Goal: Task Accomplishment & Management: Manage account settings

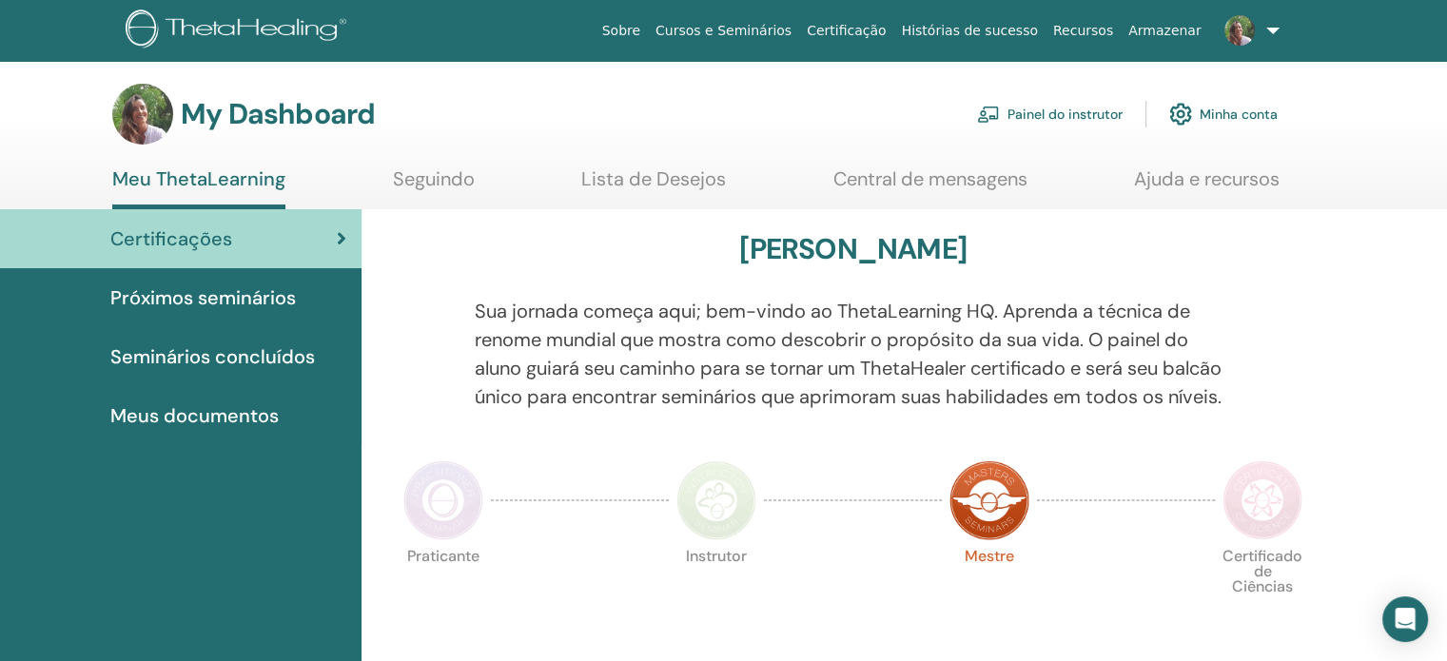
click at [1028, 117] on link "Painel do instrutor" at bounding box center [1050, 114] width 146 height 42
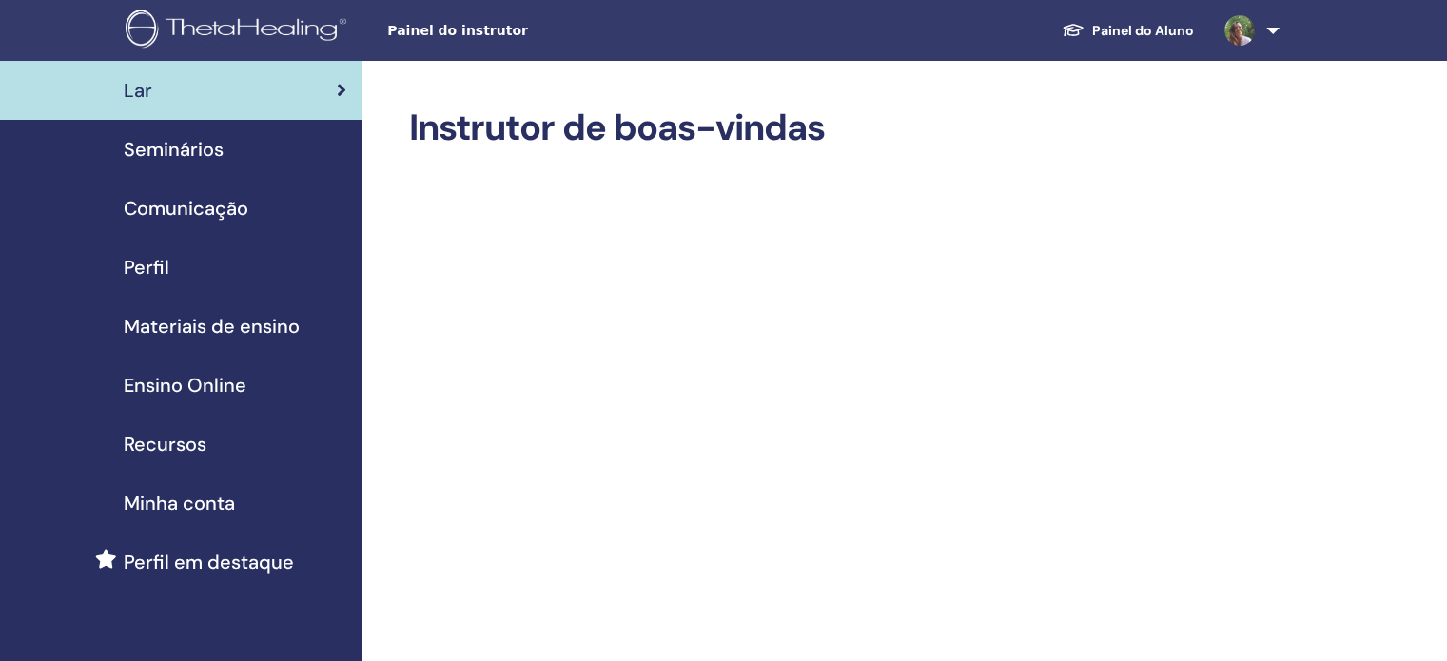
click at [152, 154] on span "Seminários" at bounding box center [174, 149] width 100 height 29
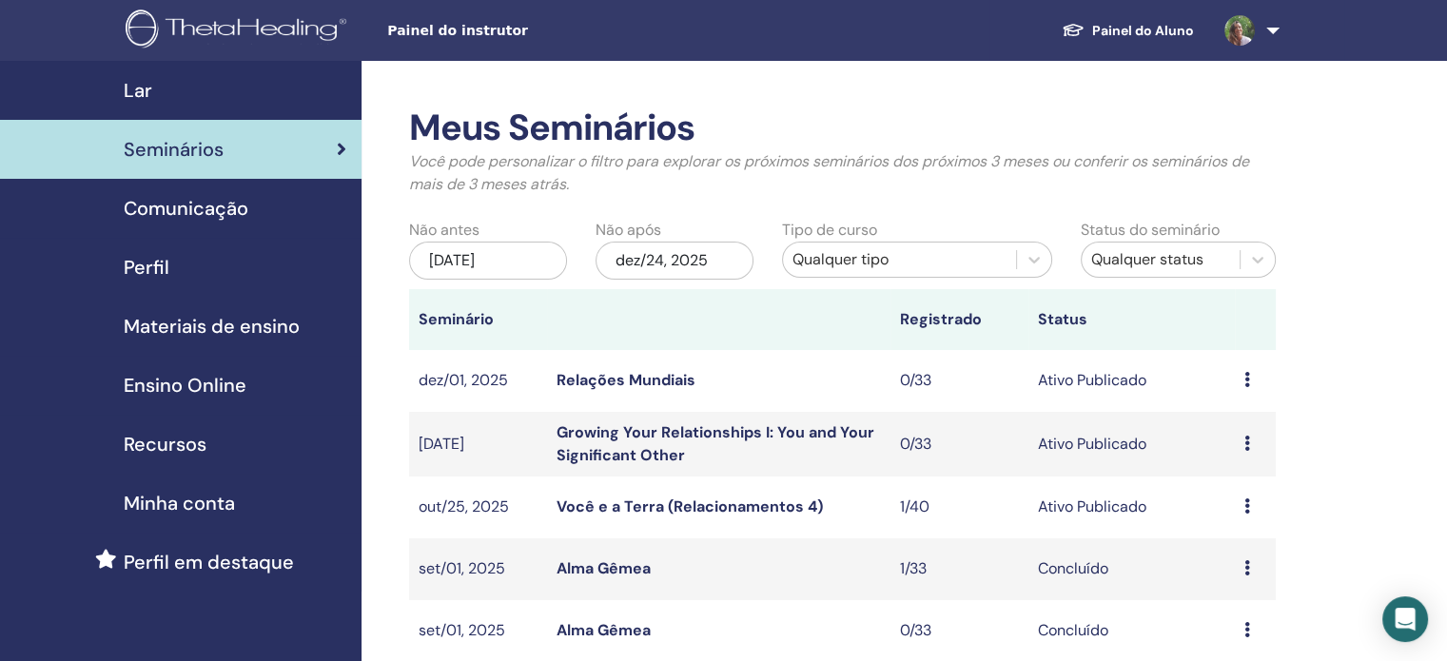
click at [1244, 500] on icon at bounding box center [1247, 505] width 6 height 15
click at [1231, 541] on link "Editar" at bounding box center [1216, 545] width 42 height 20
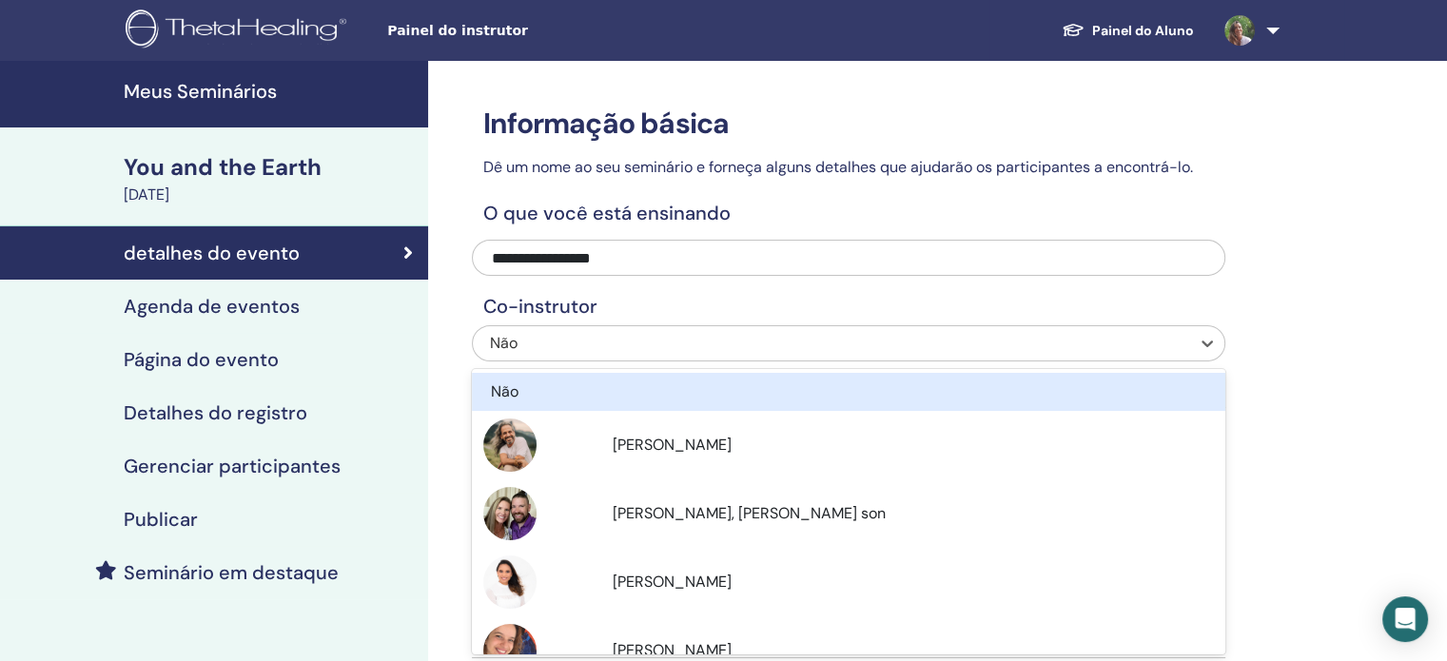
click at [632, 350] on div "Não" at bounding box center [777, 343] width 575 height 23
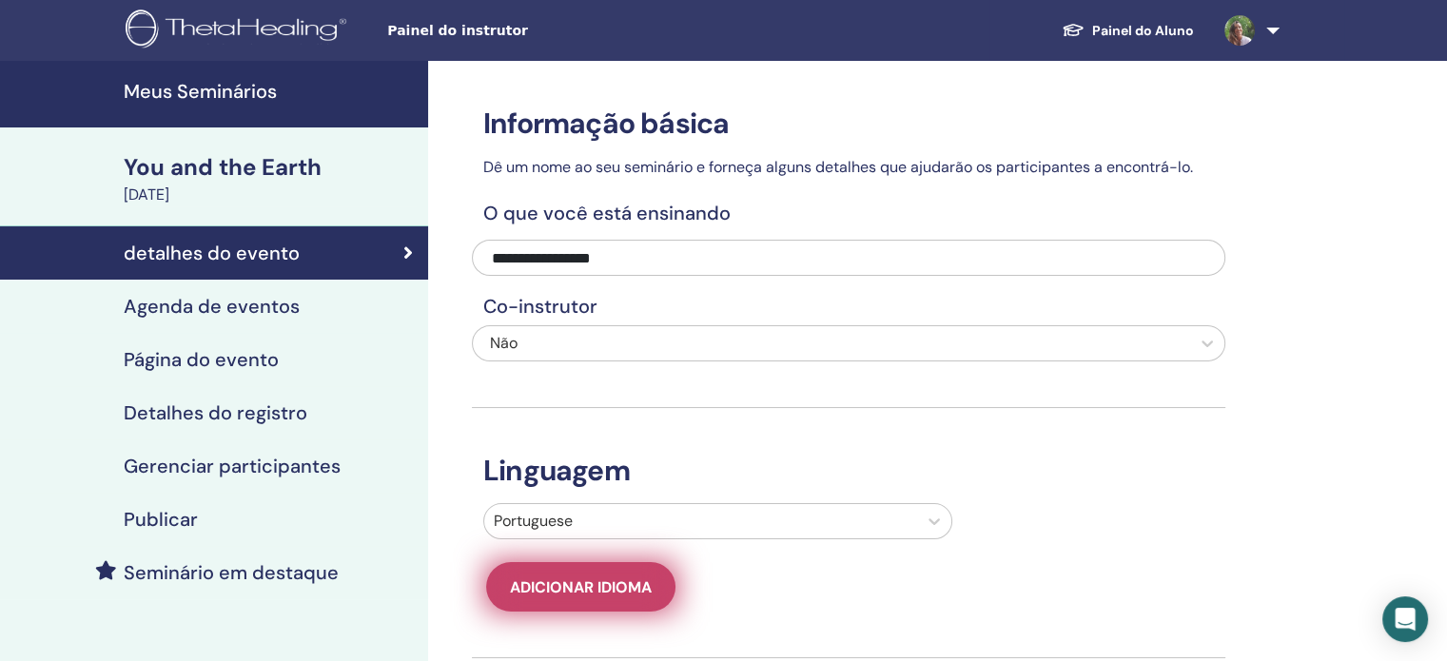
click at [630, 581] on span "Adicionar idioma" at bounding box center [581, 587] width 142 height 20
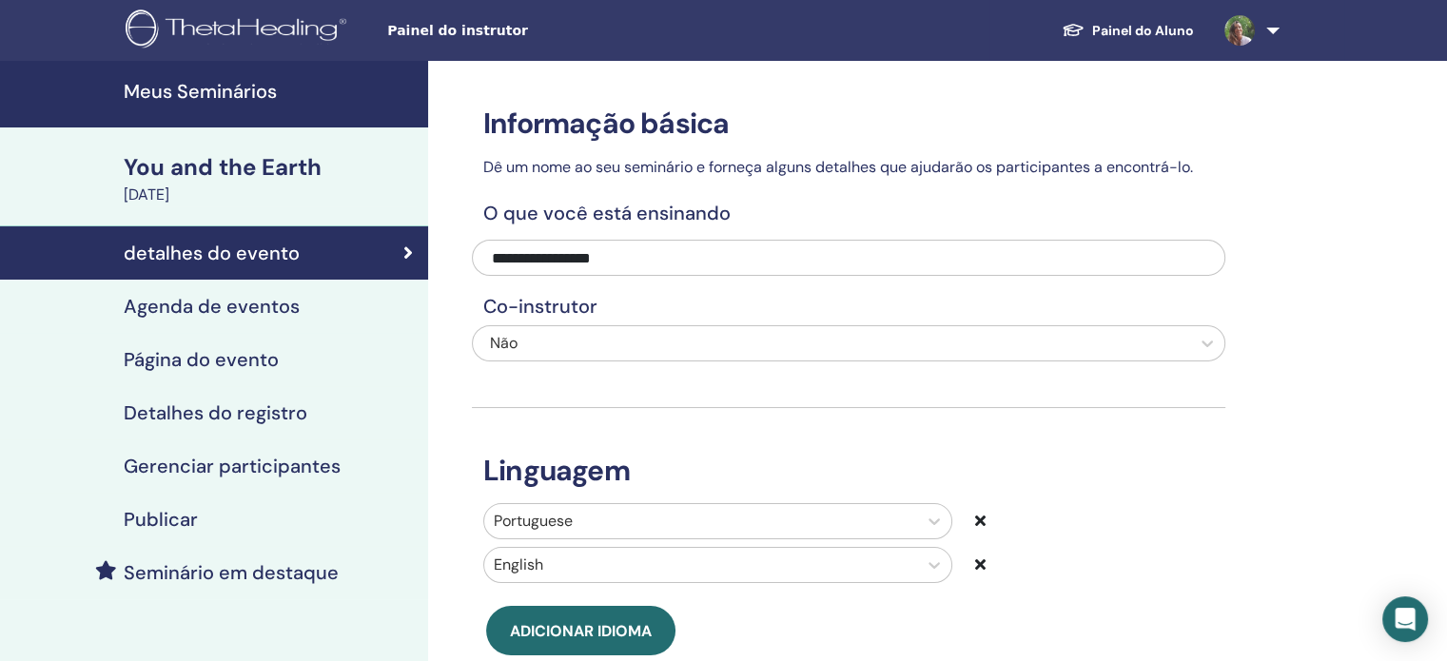
click at [982, 561] on icon at bounding box center [980, 563] width 10 height 15
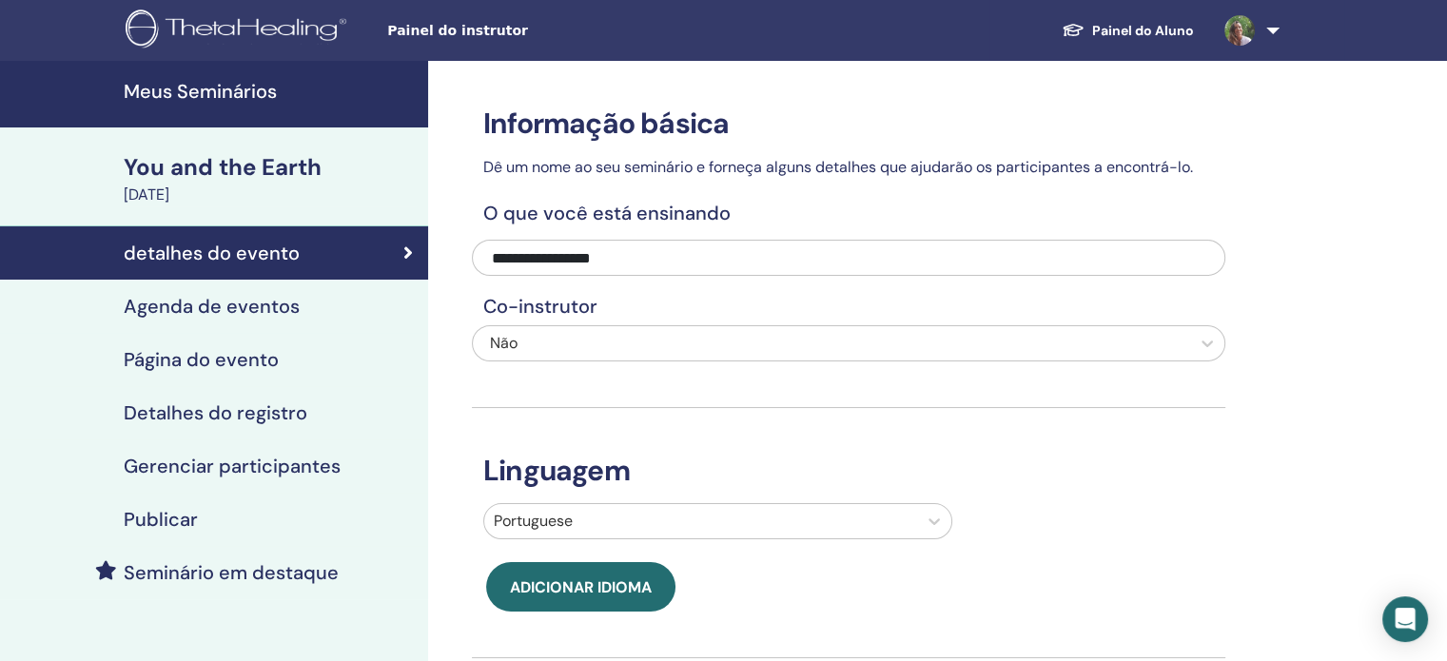
click at [205, 309] on h4 "Agenda de eventos" at bounding box center [212, 306] width 176 height 23
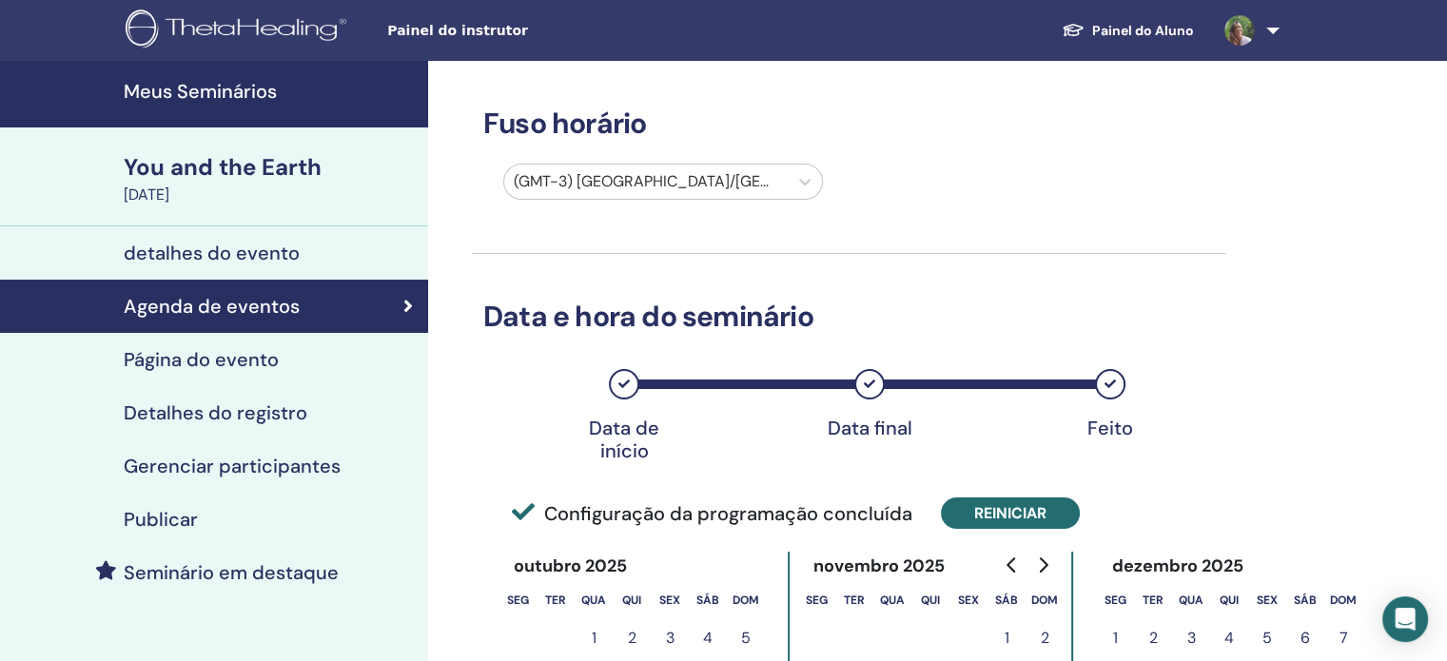
click at [1016, 516] on button "Reiniciar" at bounding box center [1010, 512] width 139 height 31
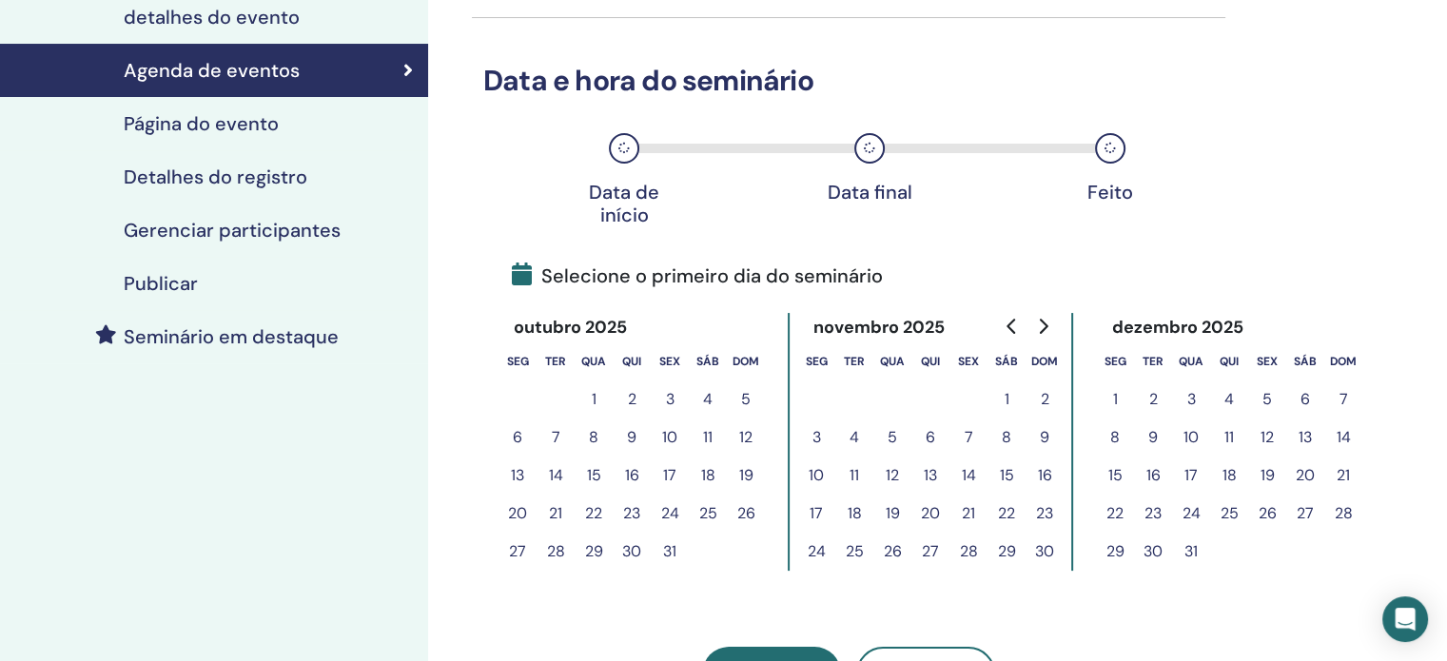
scroll to position [282, 0]
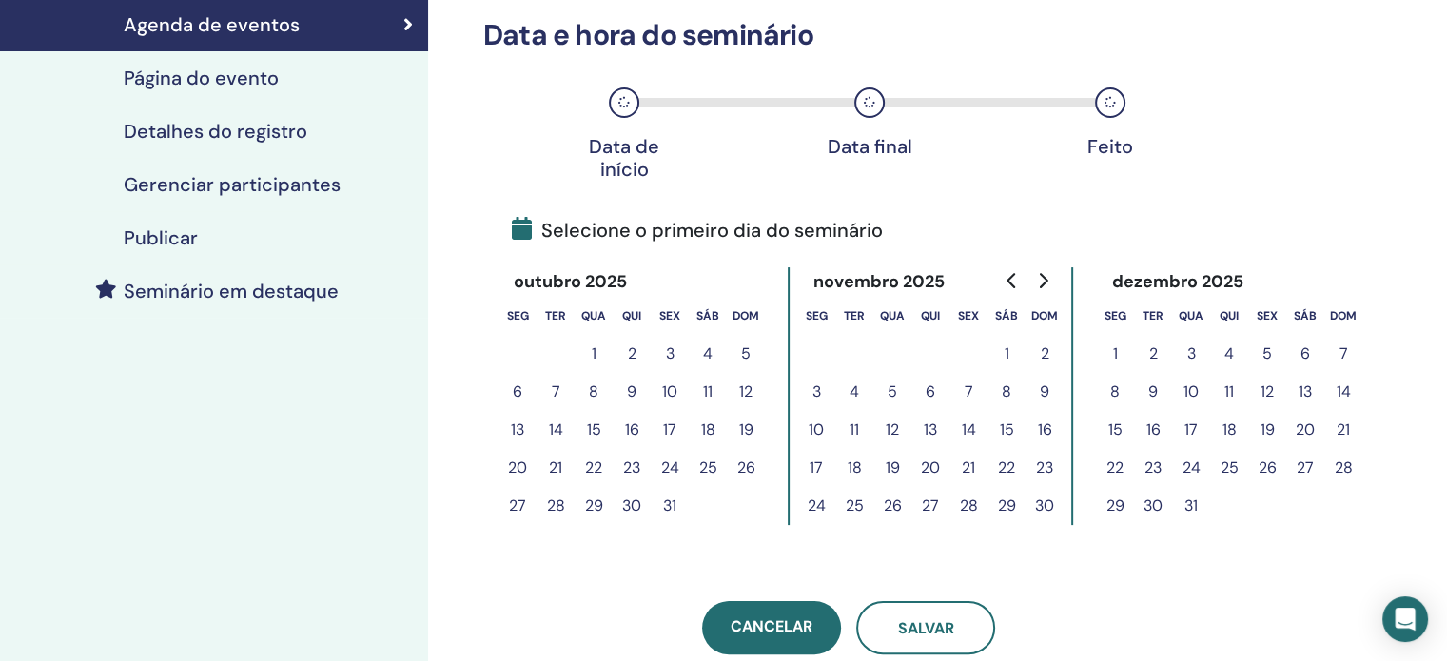
click at [926, 393] on button "6" at bounding box center [930, 392] width 38 height 38
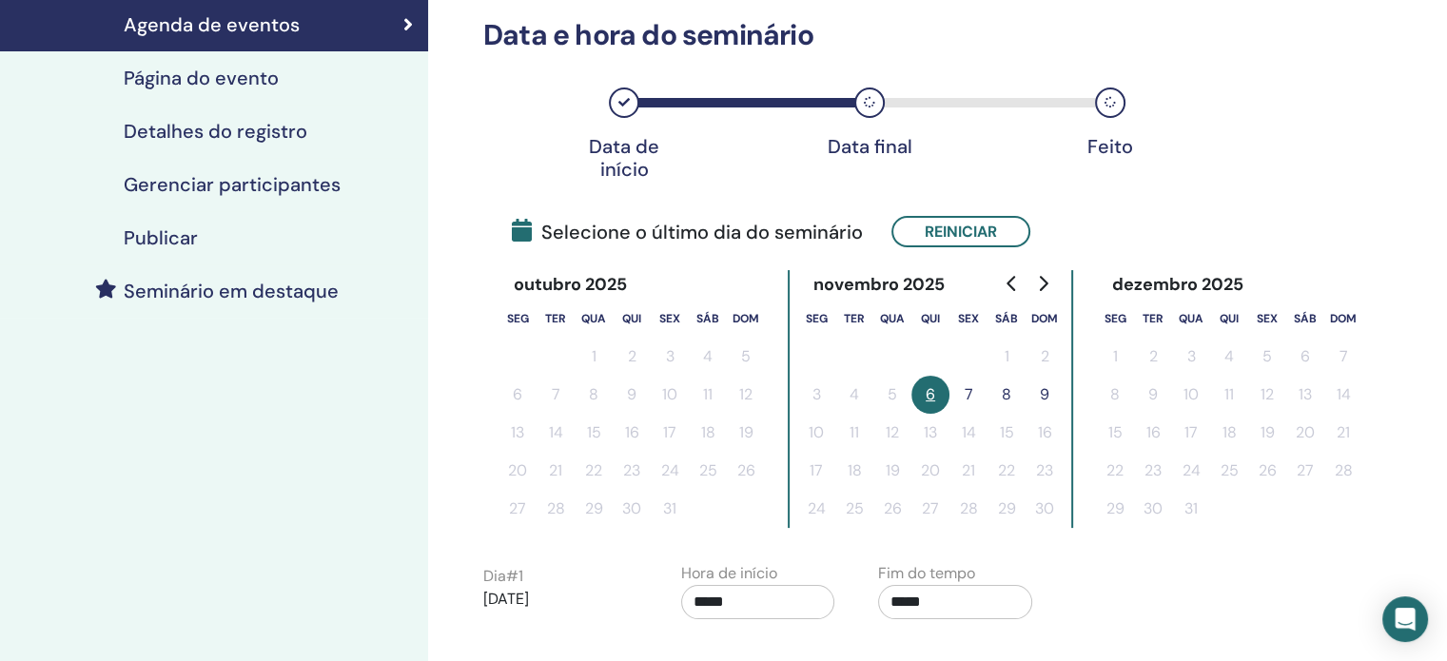
click at [1006, 393] on button "8" at bounding box center [1006, 395] width 38 height 38
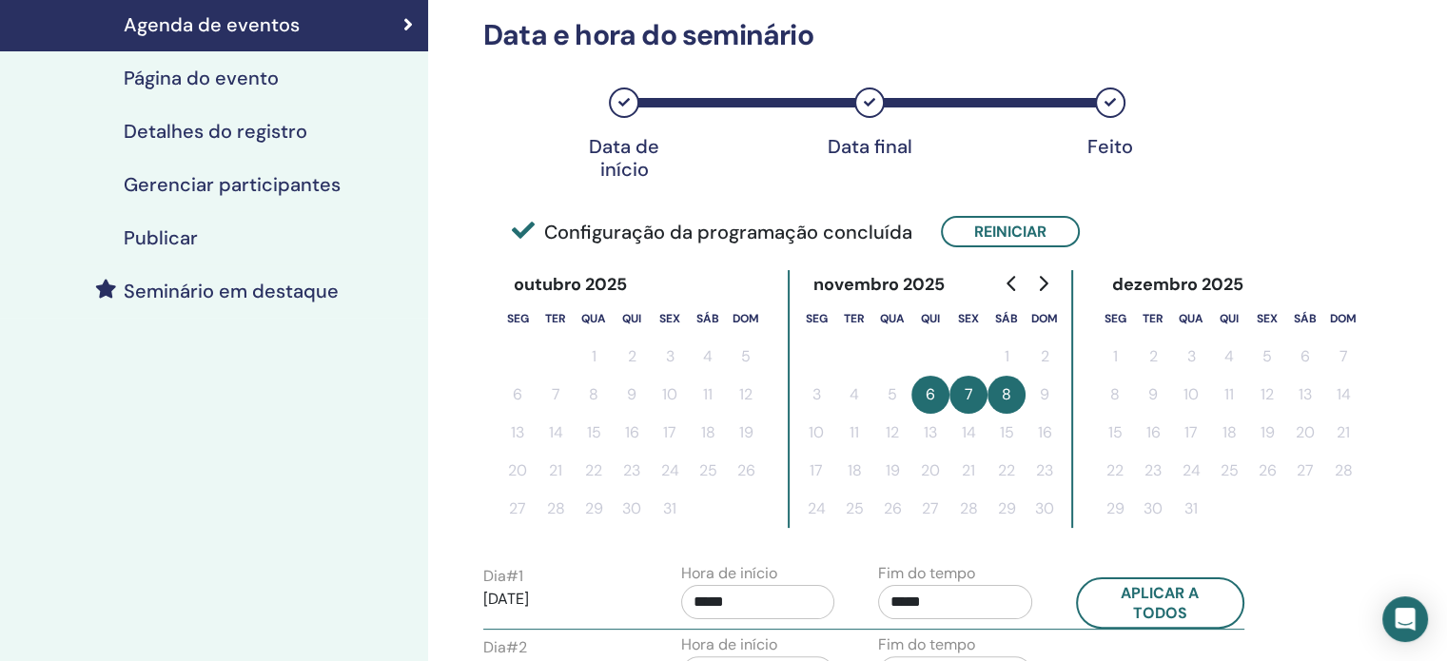
click at [1006, 393] on button "8" at bounding box center [1006, 395] width 38 height 38
click at [1035, 227] on button "Reiniciar" at bounding box center [1010, 231] width 139 height 31
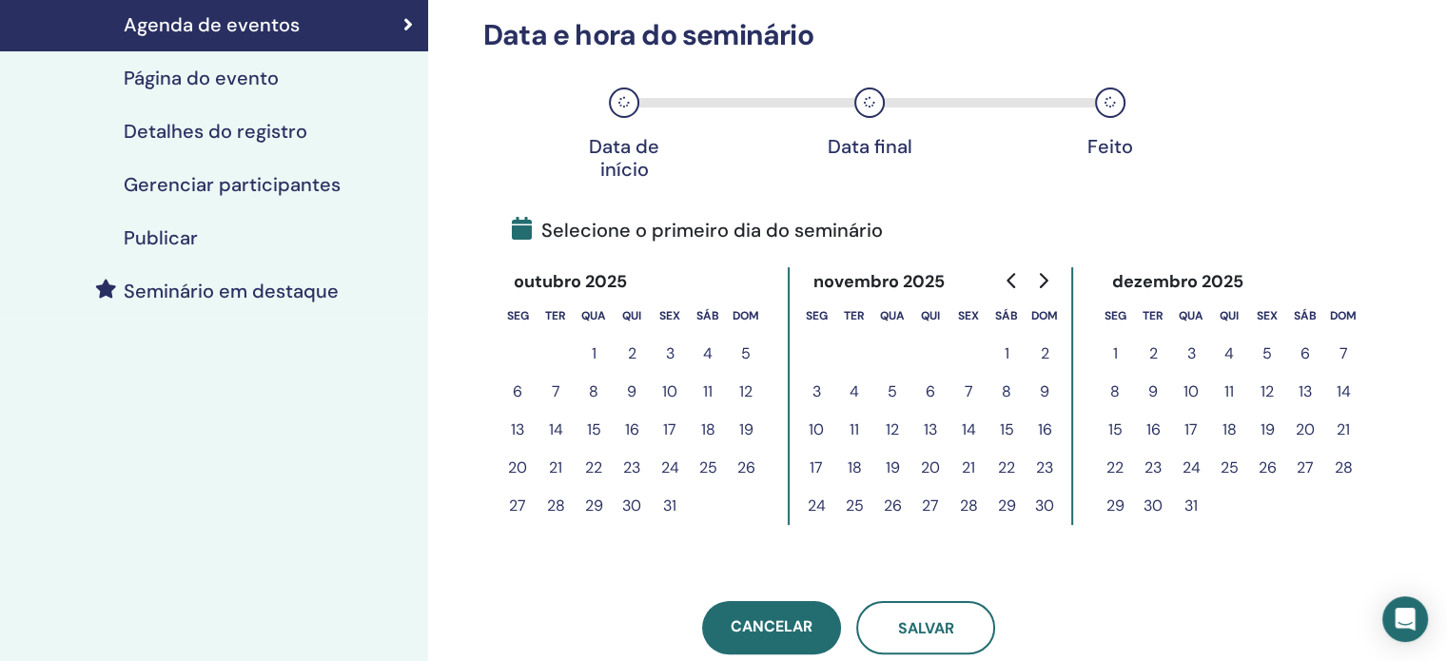
click at [1008, 388] on button "8" at bounding box center [1006, 392] width 38 height 38
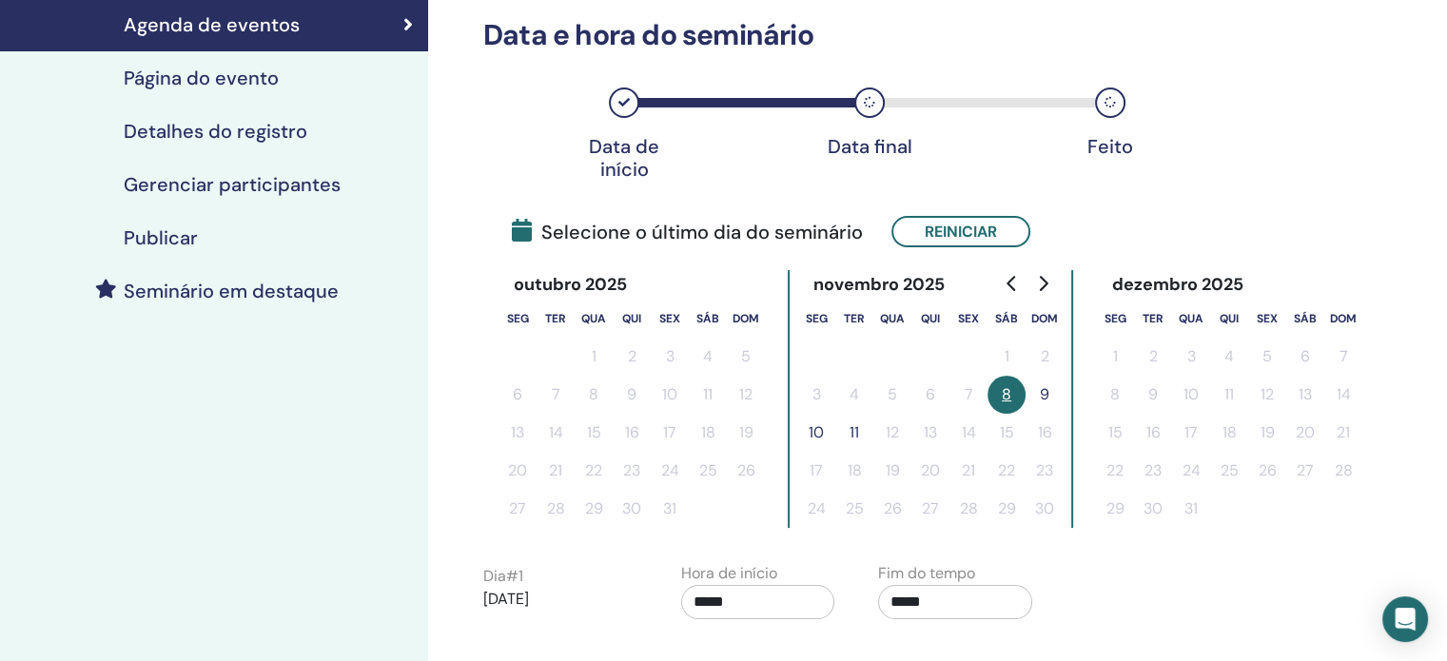
click at [1050, 388] on button "9" at bounding box center [1044, 395] width 38 height 38
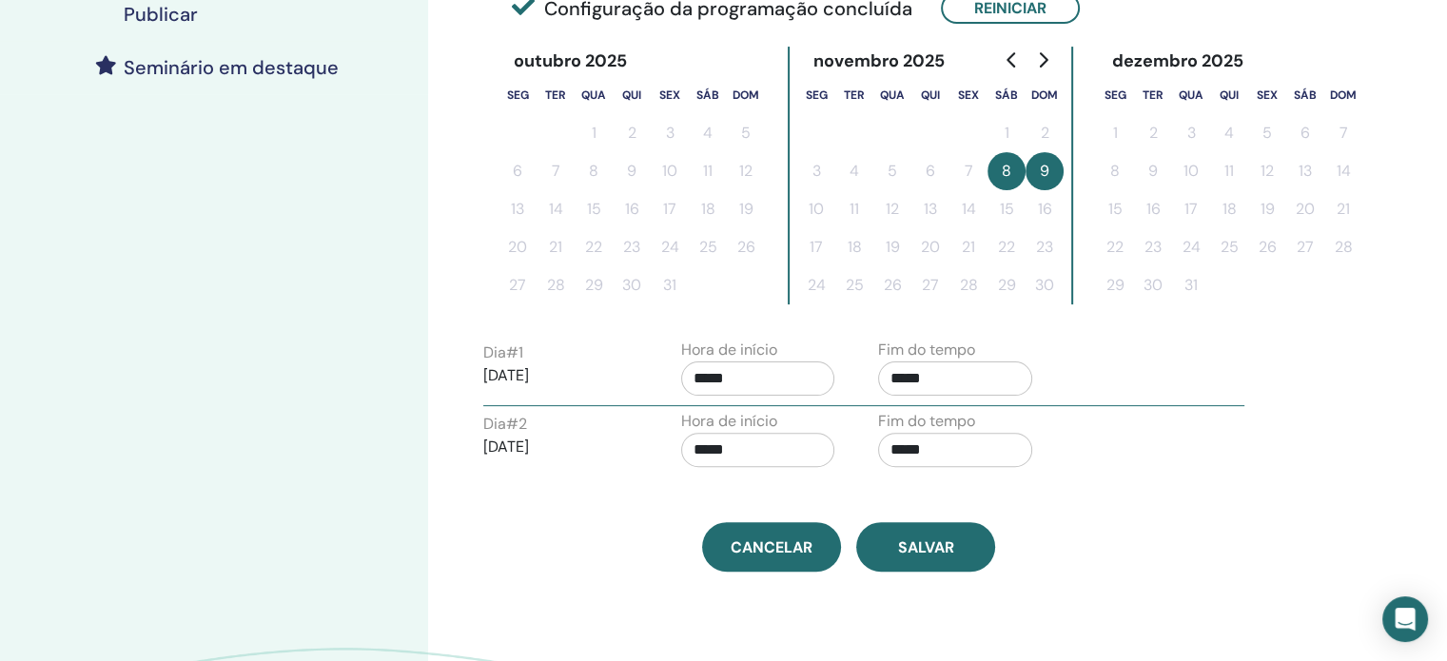
scroll to position [506, 0]
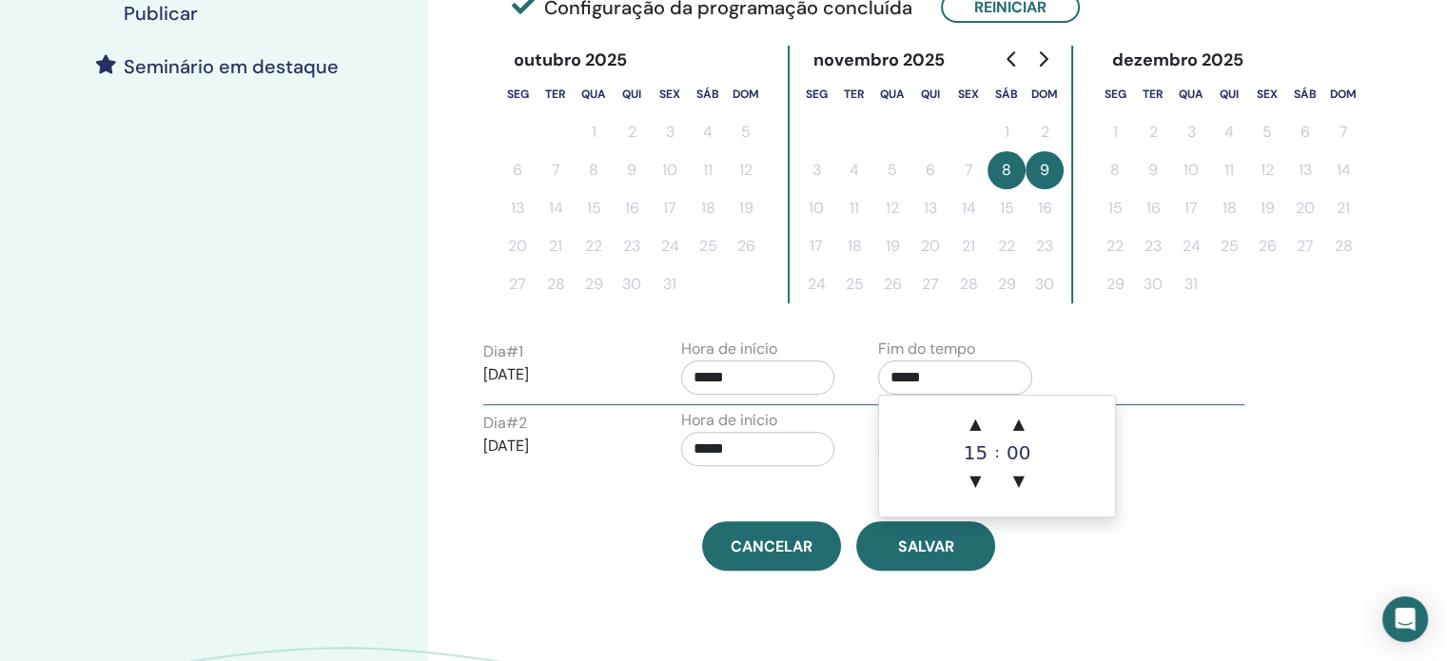
click at [906, 377] on input "*****" at bounding box center [955, 377] width 154 height 34
click at [978, 477] on span "▼" at bounding box center [975, 481] width 38 height 38
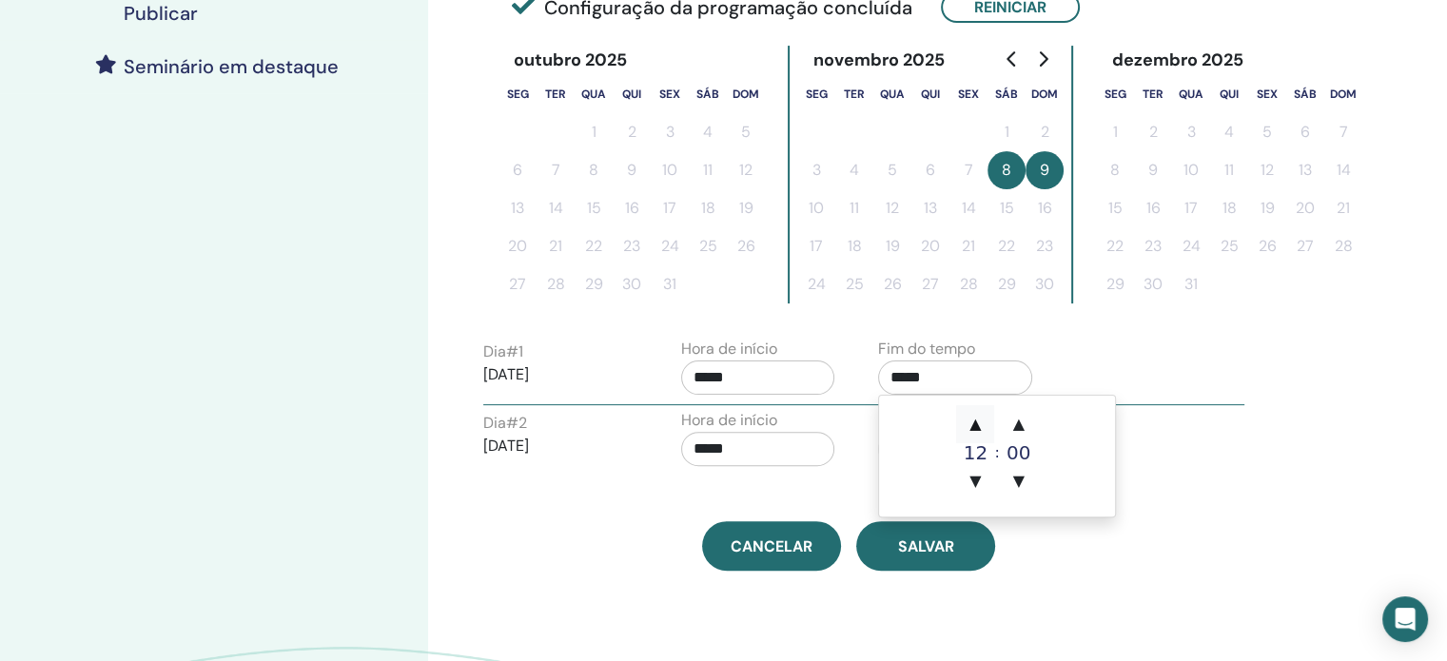
click at [984, 432] on span "▲" at bounding box center [975, 424] width 38 height 38
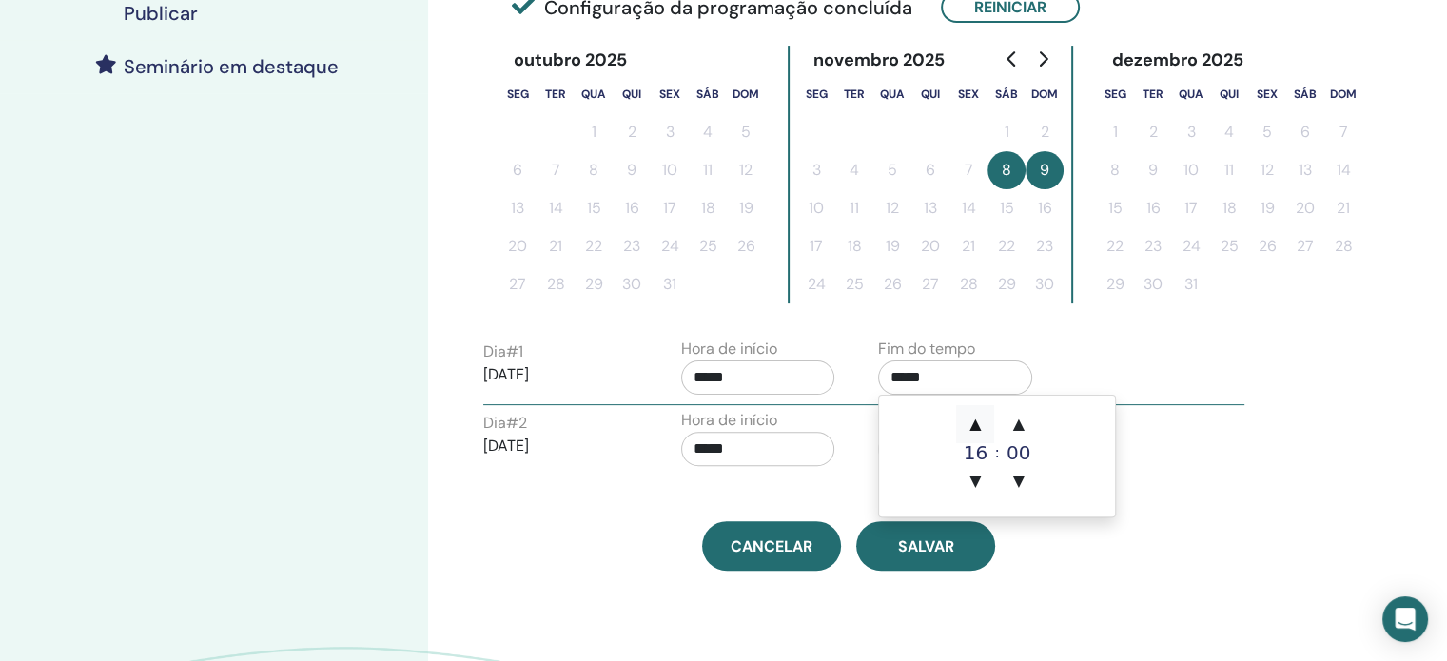
click at [984, 432] on span "▲" at bounding box center [975, 424] width 38 height 38
type input "*****"
click at [1112, 549] on div "Cancelar Salvar" at bounding box center [848, 545] width 753 height 49
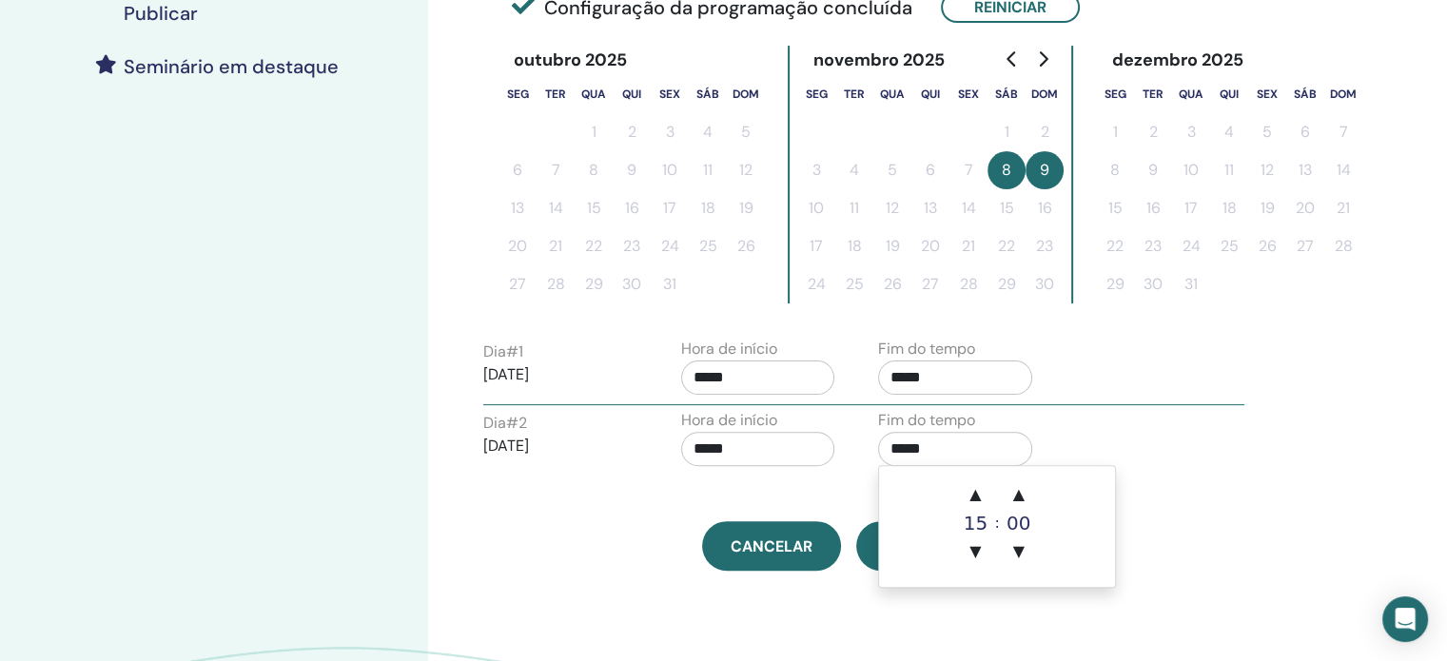
click at [894, 452] on input "*****" at bounding box center [955, 449] width 154 height 34
click at [989, 488] on span "▲" at bounding box center [975, 495] width 38 height 38
click at [988, 488] on span "▲" at bounding box center [975, 495] width 38 height 38
type input "*****"
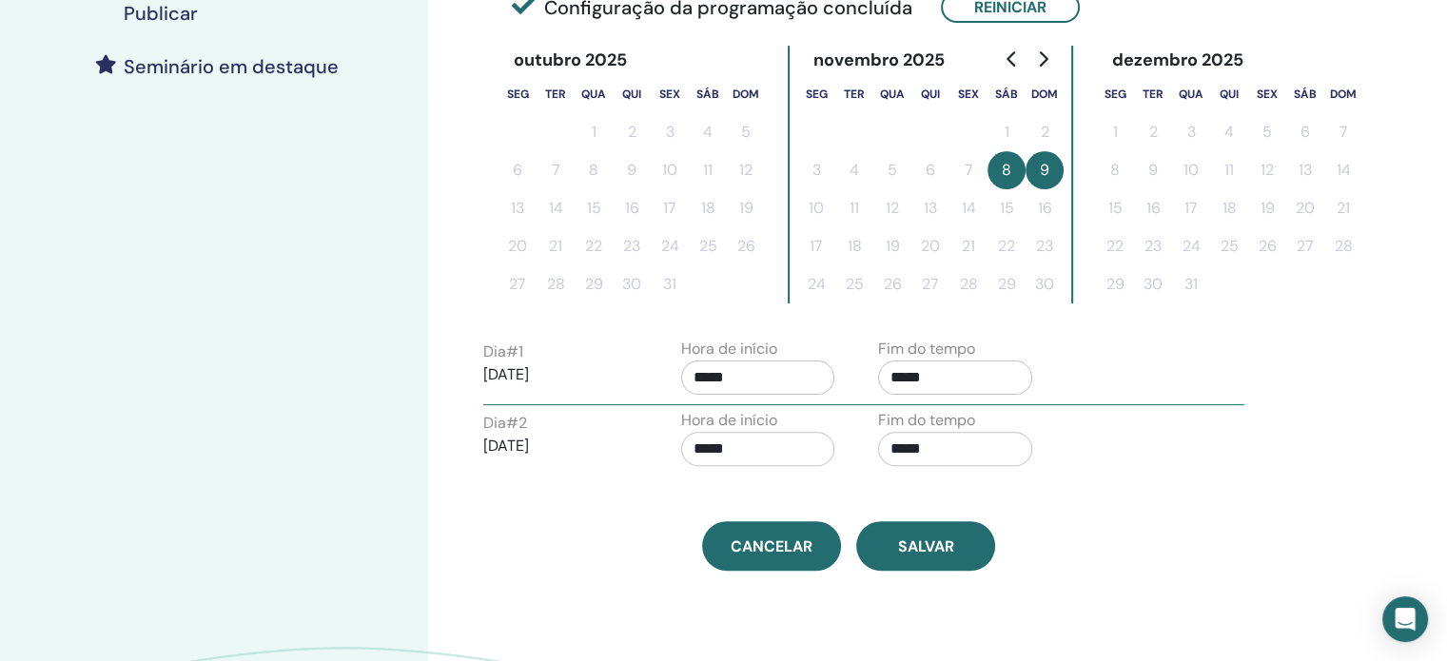
click at [831, 485] on div "Fuso horário (GMT-3) [GEOGRAPHIC_DATA]/East Data e hora do seminário Data de in…" at bounding box center [848, 63] width 753 height 1016
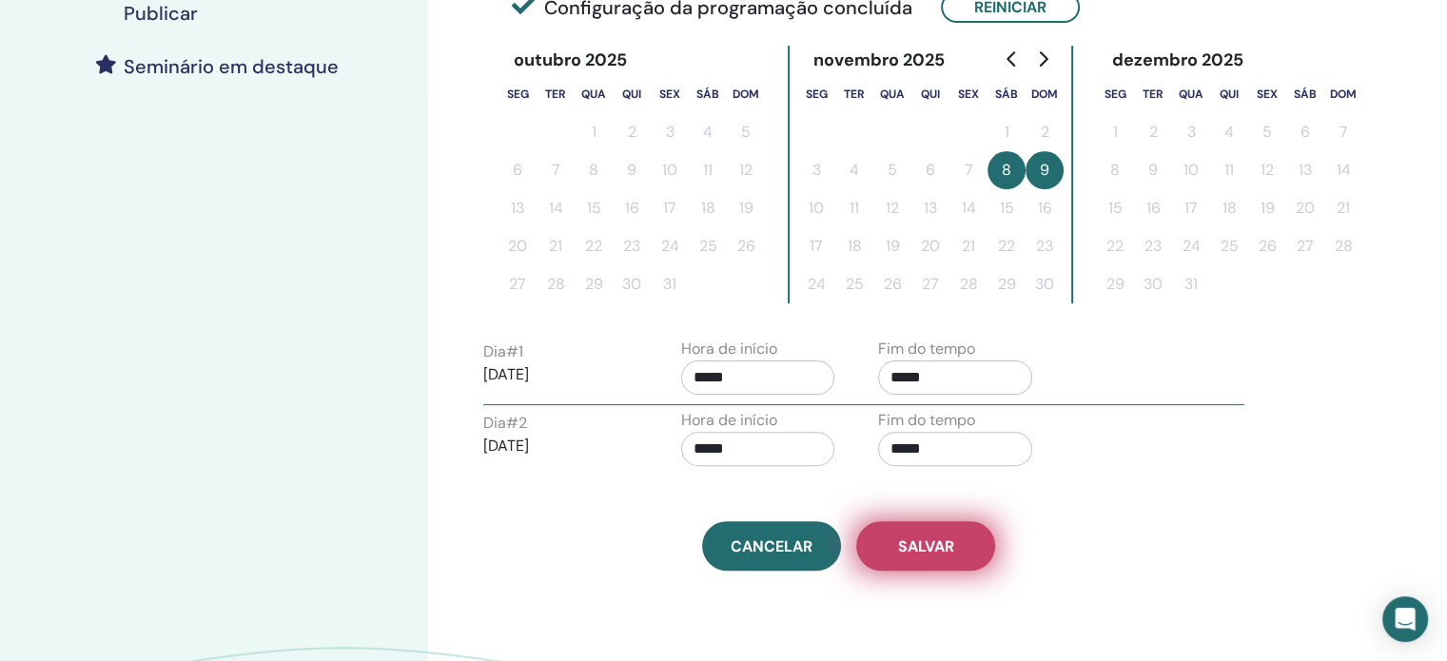
click at [920, 539] on span "Salvar" at bounding box center [926, 546] width 56 height 20
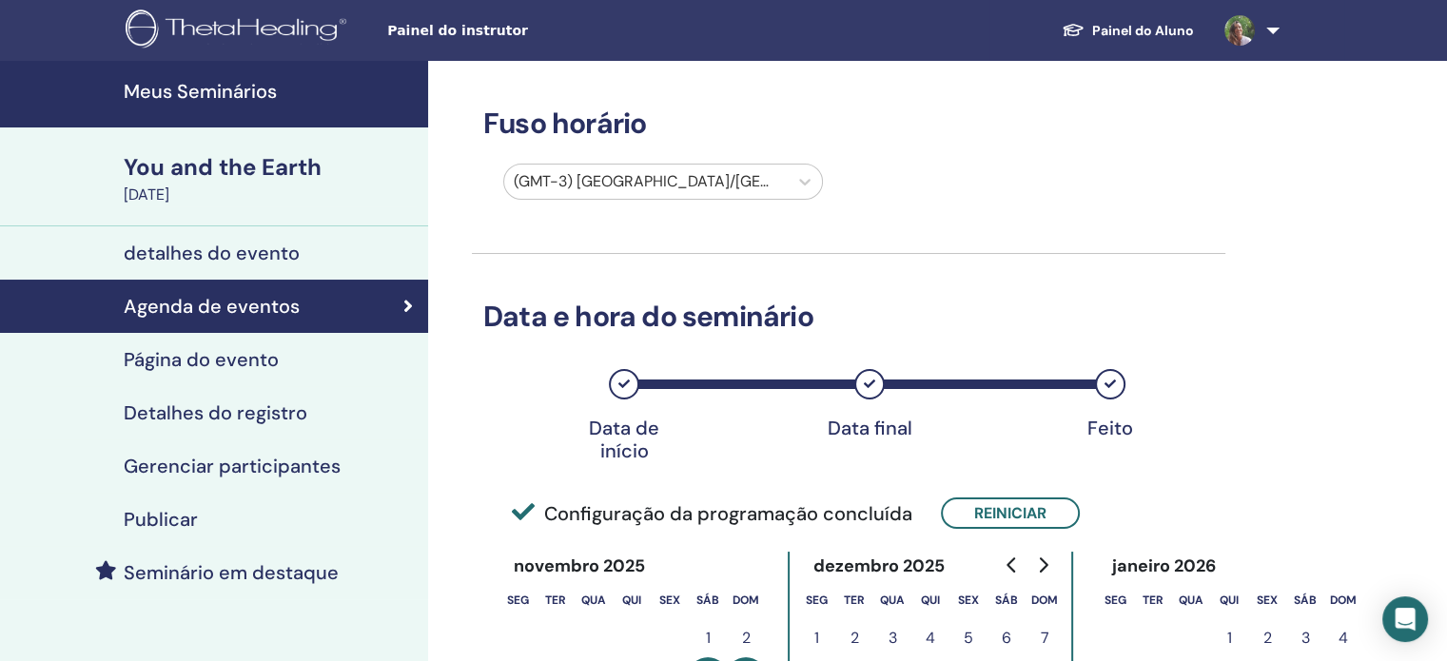
click at [158, 524] on h4 "Publicar" at bounding box center [161, 519] width 74 height 23
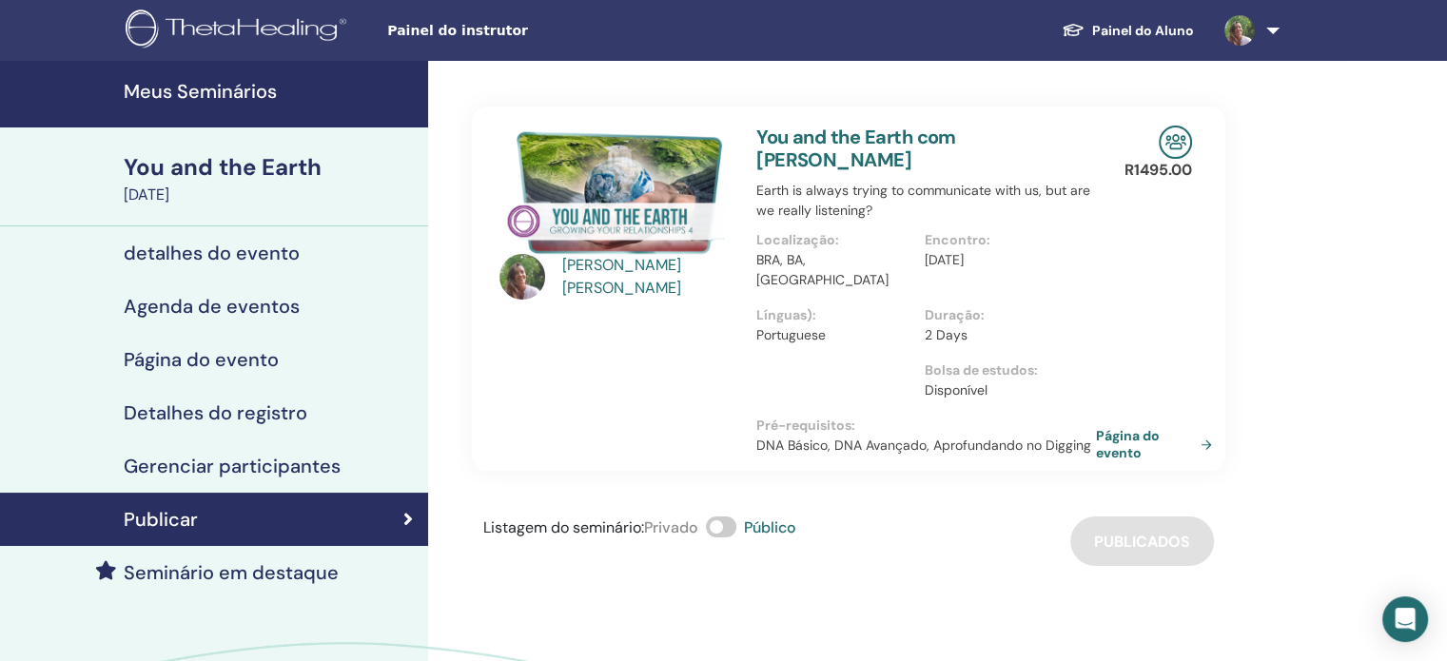
click at [1118, 427] on link "Página do evento" at bounding box center [1158, 444] width 124 height 34
